Goal: Task Accomplishment & Management: Manage account settings

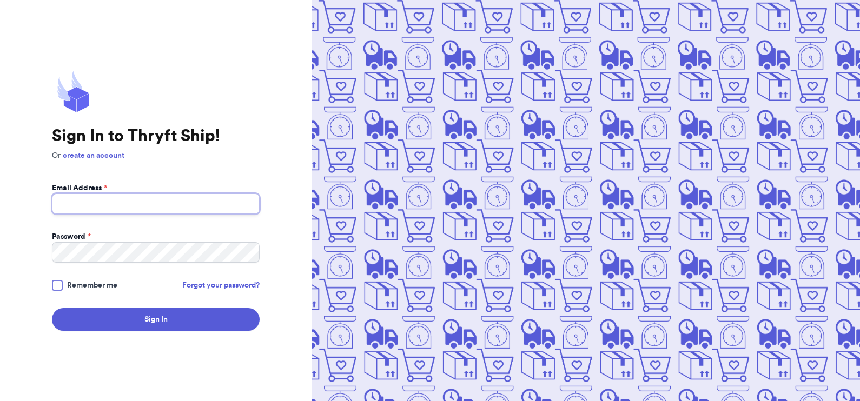
type input "[EMAIL_ADDRESS][DOMAIN_NAME]"
click at [55, 284] on div at bounding box center [57, 285] width 11 height 11
click at [0, 0] on input "Remember me" at bounding box center [0, 0] width 0 height 0
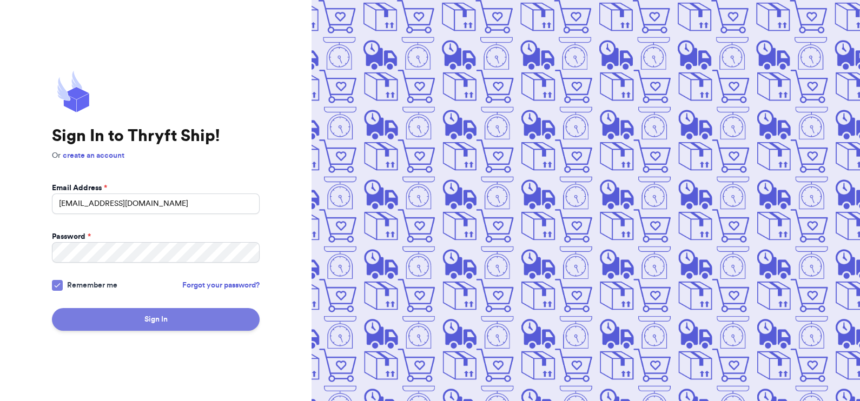
click at [101, 311] on button "Sign In" at bounding box center [156, 319] width 208 height 23
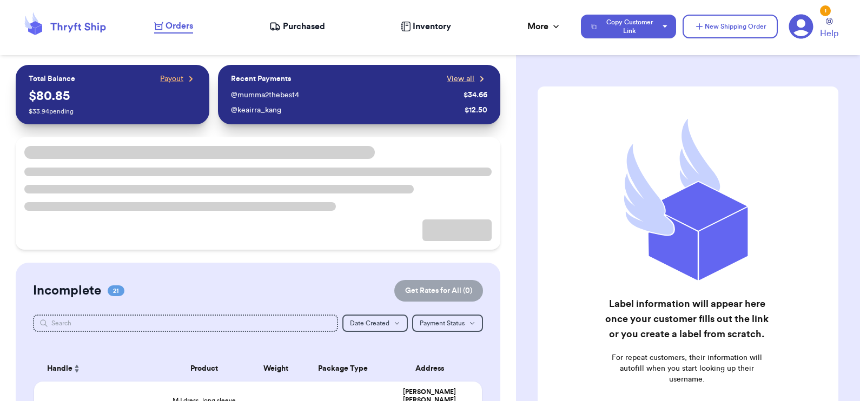
click at [450, 75] on span "View all" at bounding box center [461, 79] width 28 height 11
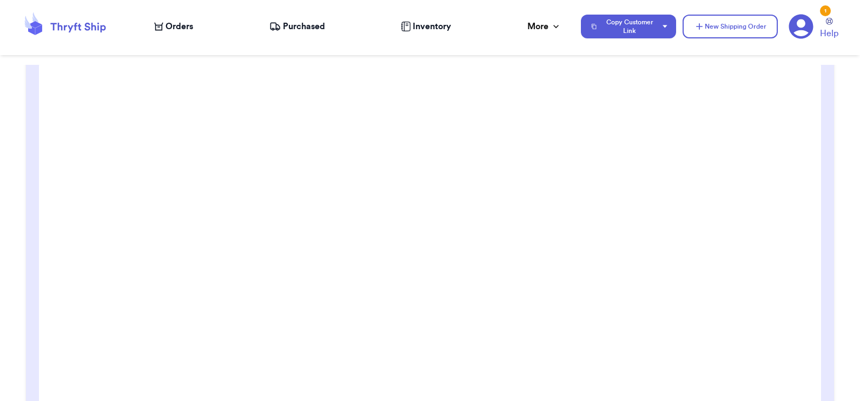
scroll to position [149, 0]
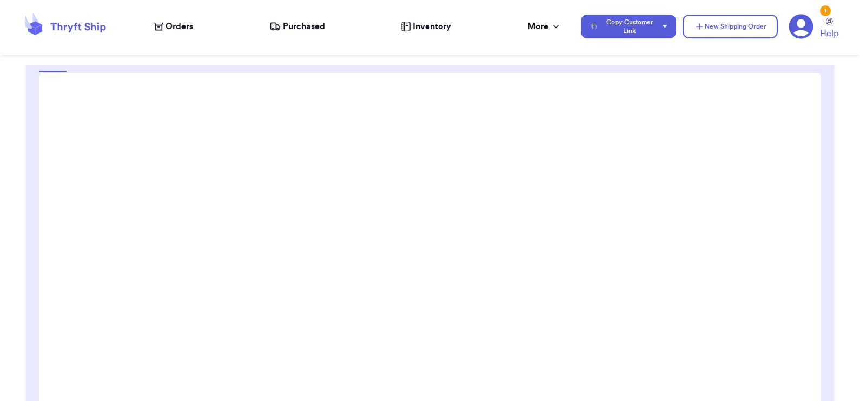
scroll to position [142, 0]
